Goal: Task Accomplishment & Management: Manage account settings

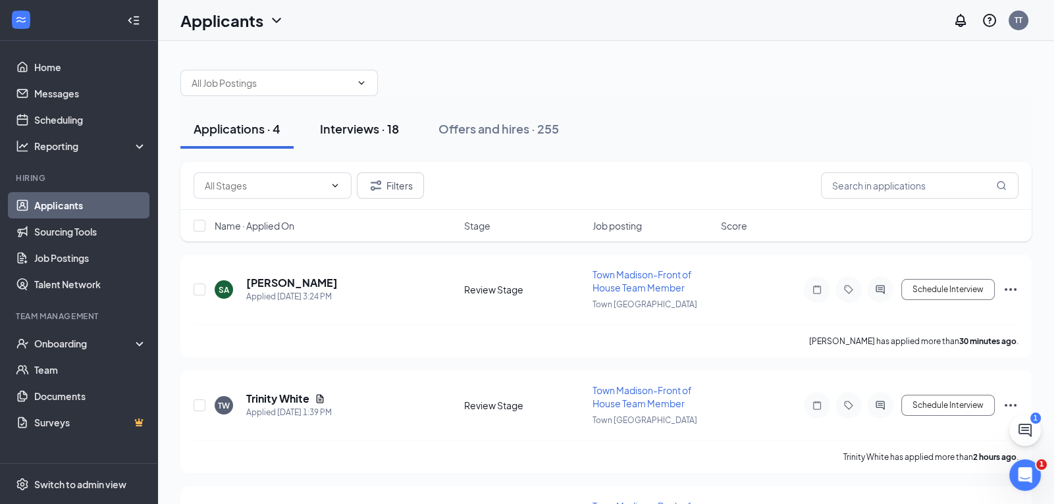
click at [367, 130] on div "Interviews · 18" at bounding box center [359, 128] width 79 height 16
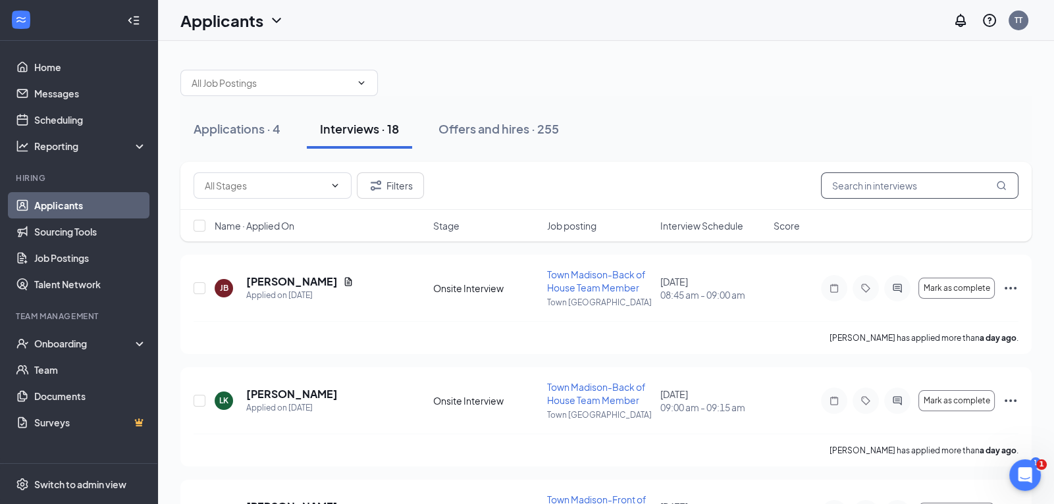
click at [884, 186] on input "text" at bounding box center [919, 185] width 197 height 26
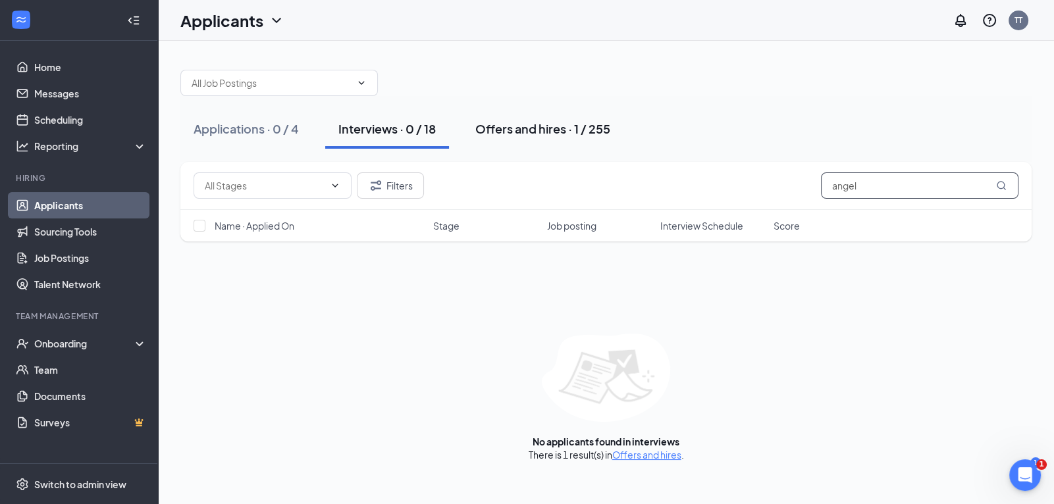
type input "angel"
click at [533, 127] on div "Offers and hires · 1 / 255" at bounding box center [542, 128] width 135 height 16
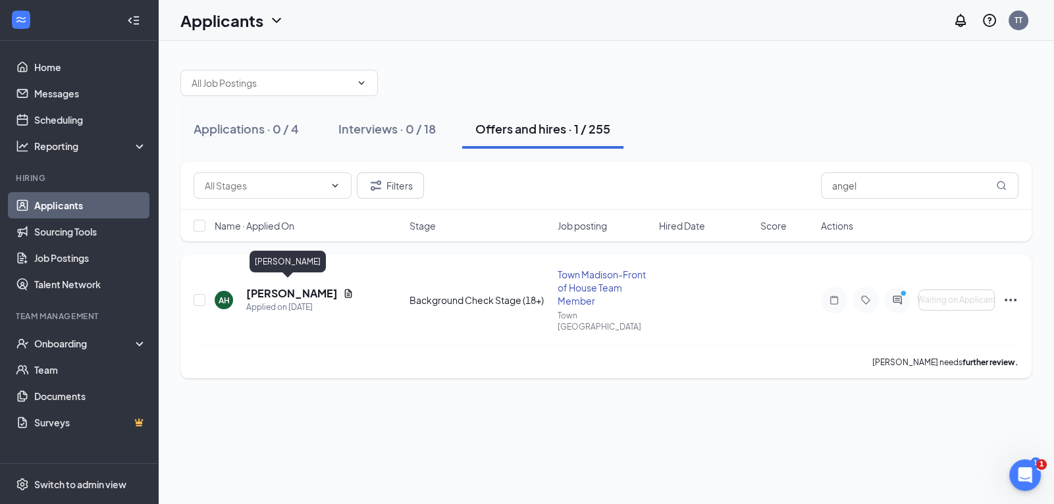
click at [286, 290] on h5 "[PERSON_NAME]" at bounding box center [291, 293] width 91 height 14
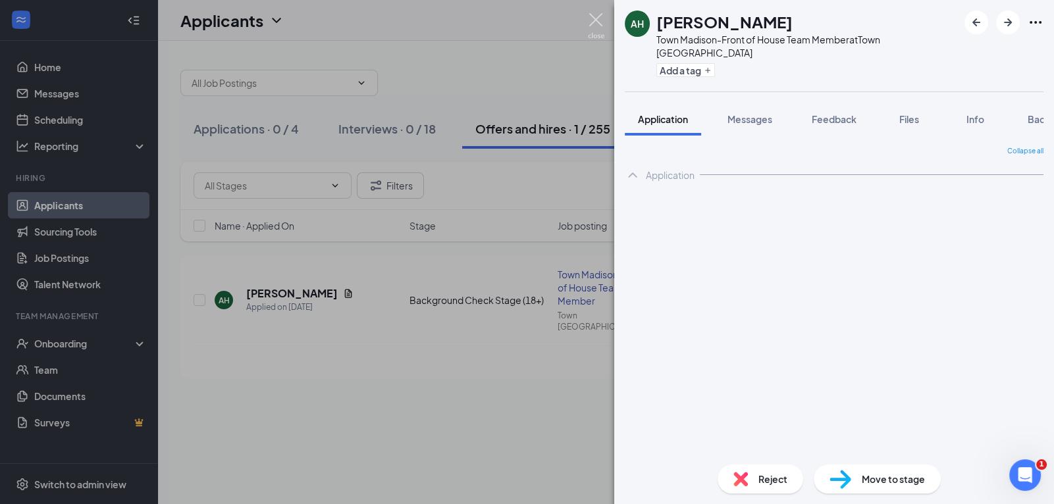
click at [594, 18] on img at bounding box center [596, 26] width 16 height 26
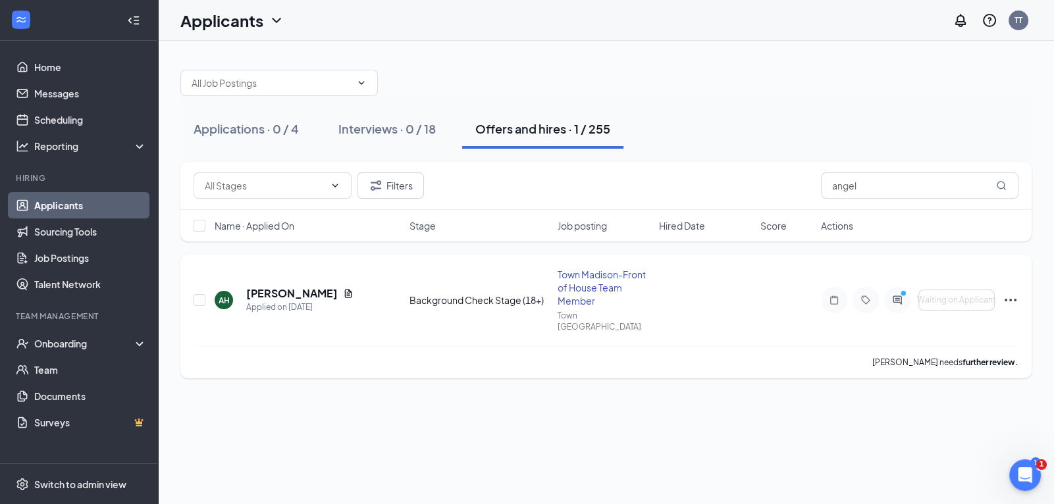
click at [1008, 294] on icon "Ellipses" at bounding box center [1010, 300] width 16 height 16
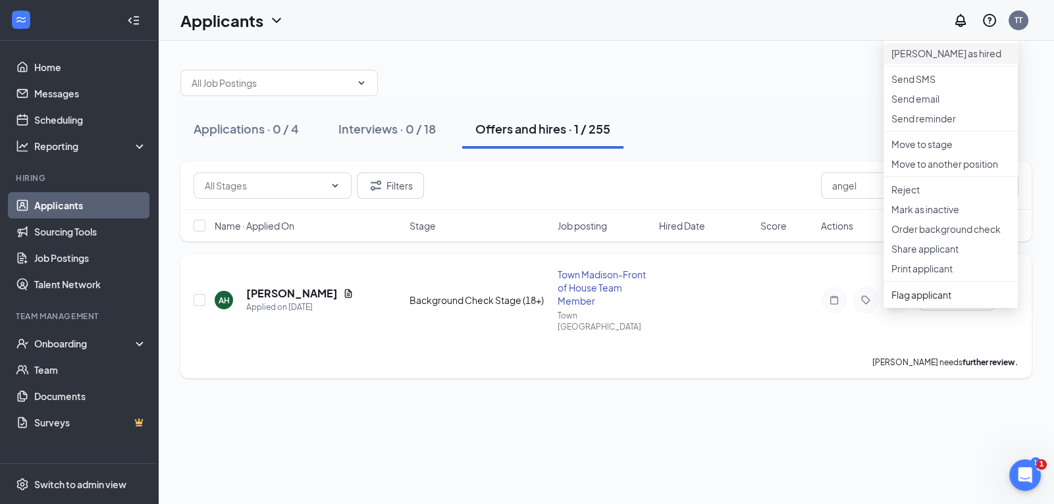
click at [923, 60] on p "[PERSON_NAME] as hired" at bounding box center [950, 53] width 118 height 13
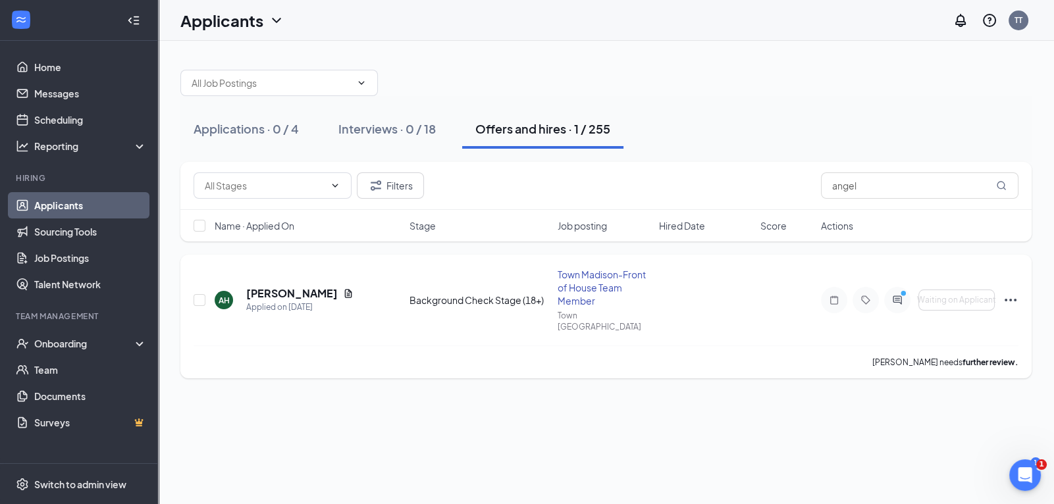
type input "Hiring Complete (final stage)"
